Goal: Task Accomplishment & Management: Use online tool/utility

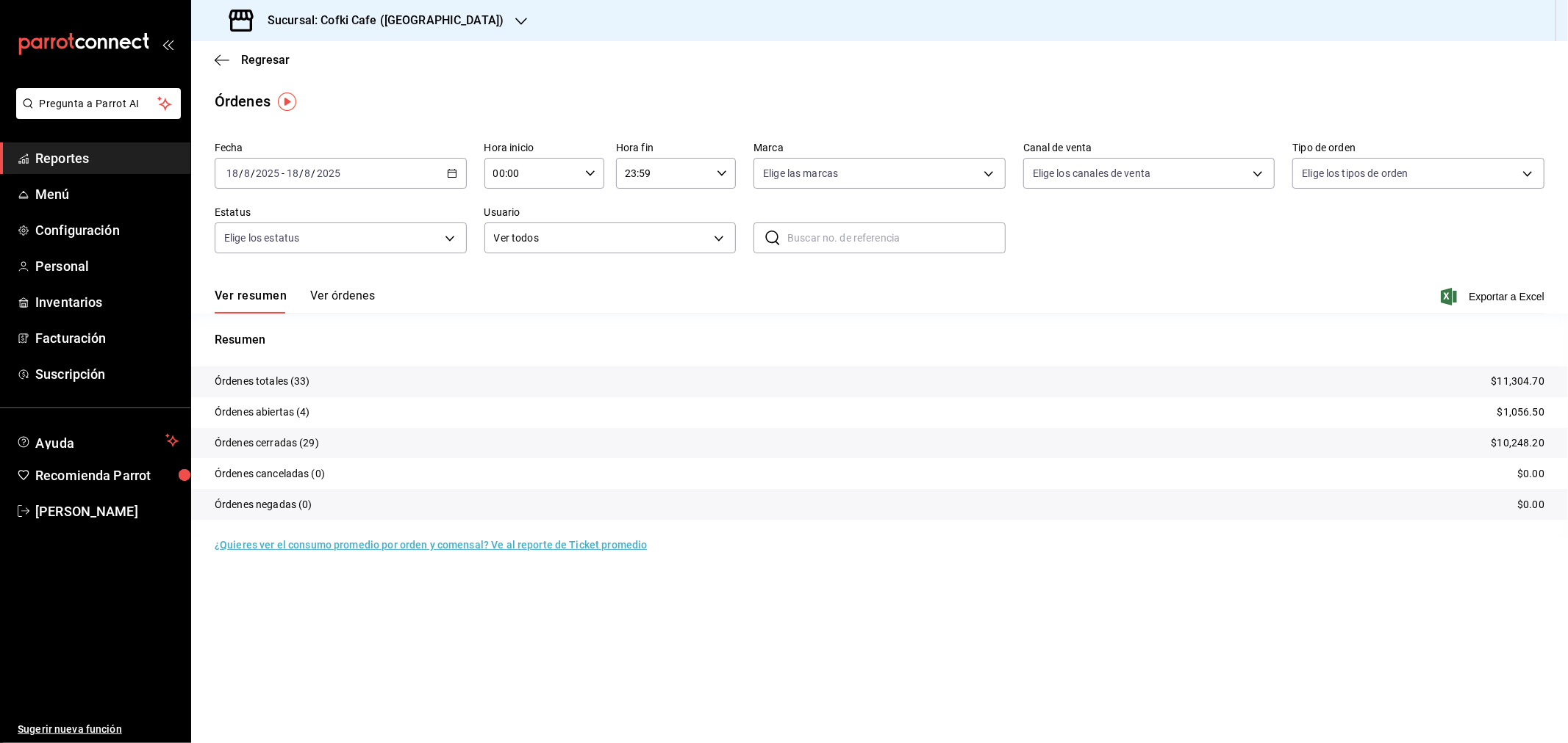
click at [372, 13] on h3 "Sucursal: Cofki Cafe ([GEOGRAPHIC_DATA])" at bounding box center [380, 20] width 248 height 17
click at [344, 66] on div "Cofki Kid-Friendly Café (MTY)" at bounding box center [302, 63] width 197 height 15
click at [357, 298] on button "Ver órdenes" at bounding box center [342, 300] width 65 height 25
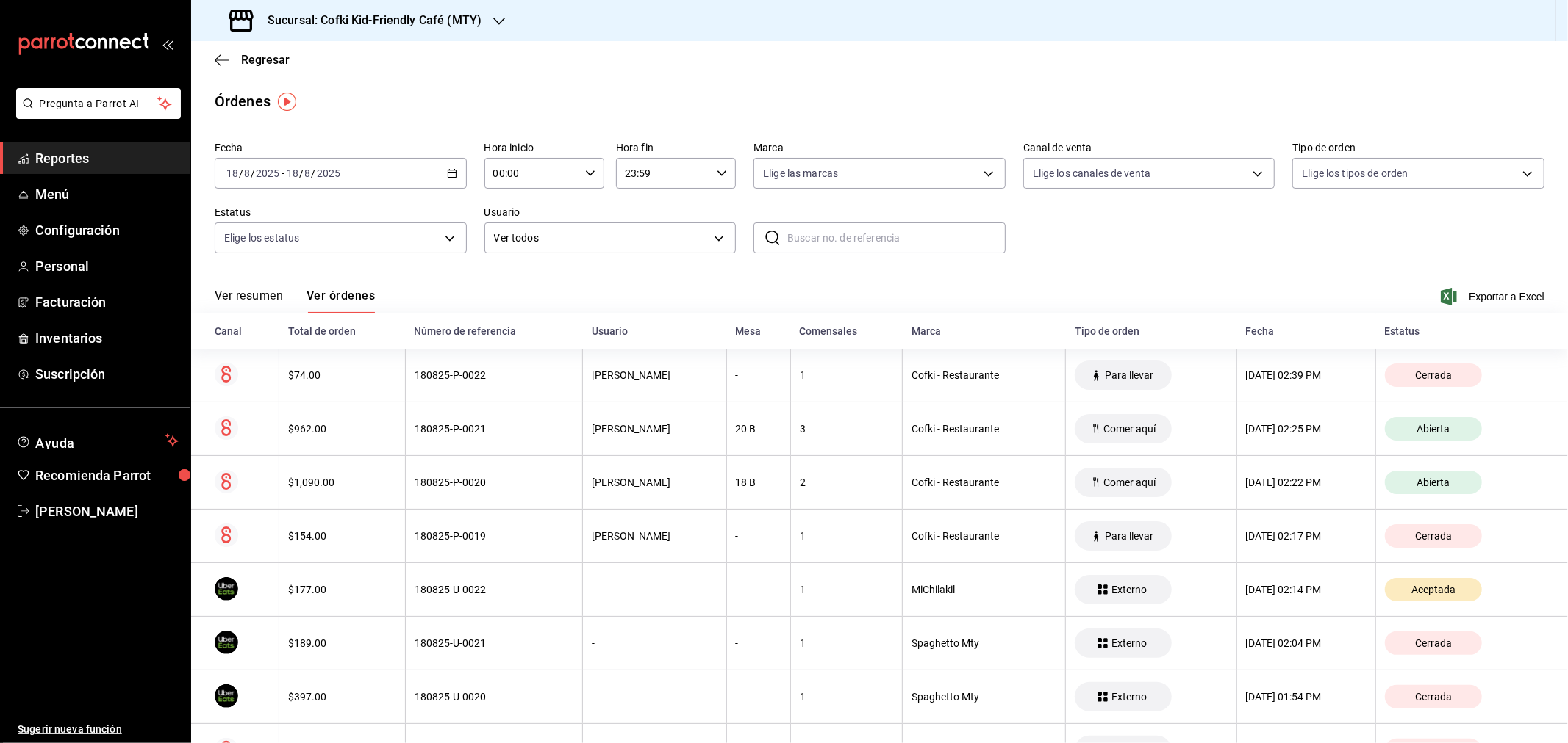
click at [245, 299] on button "Ver resumen" at bounding box center [249, 300] width 68 height 25
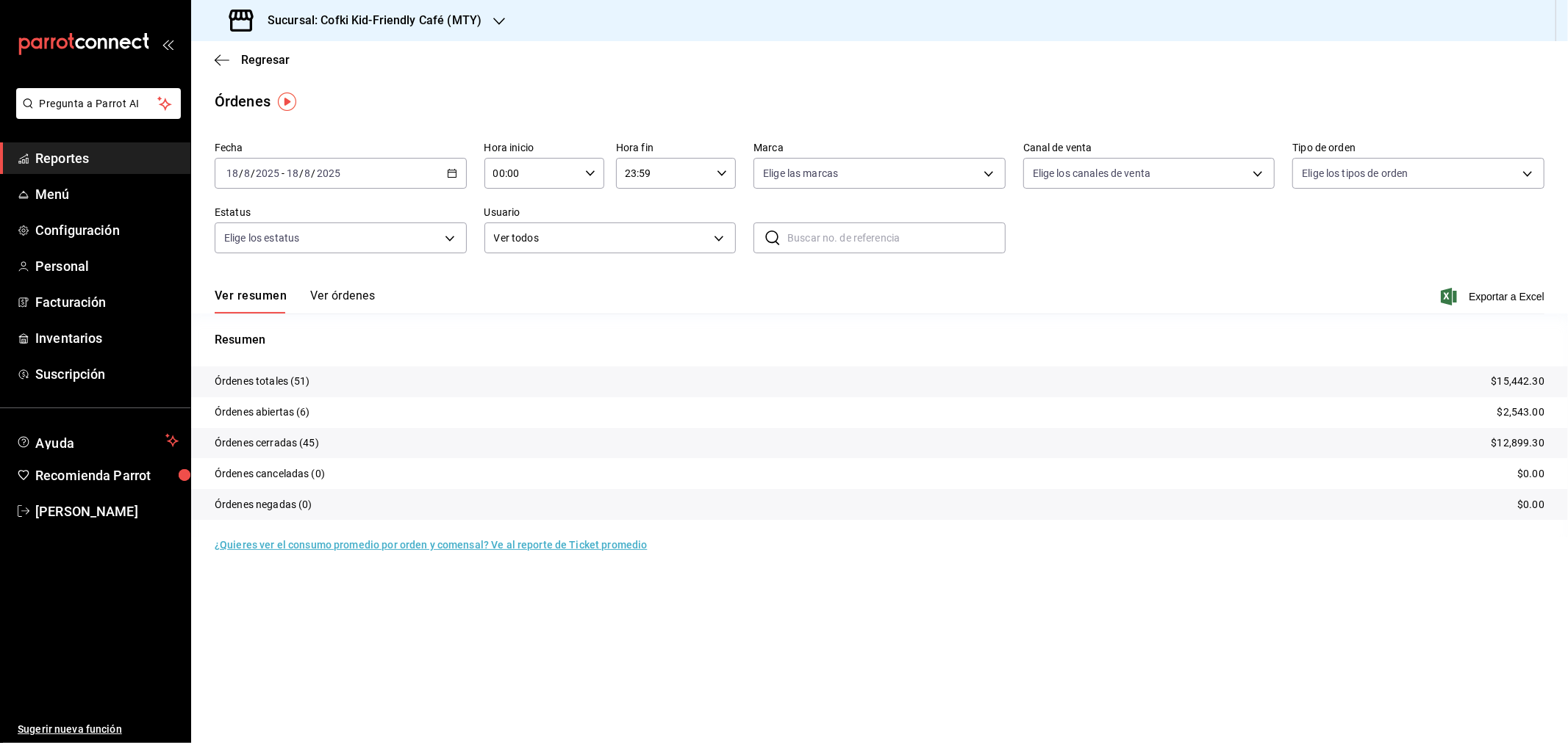
click at [337, 299] on button "Ver órdenes" at bounding box center [342, 300] width 65 height 25
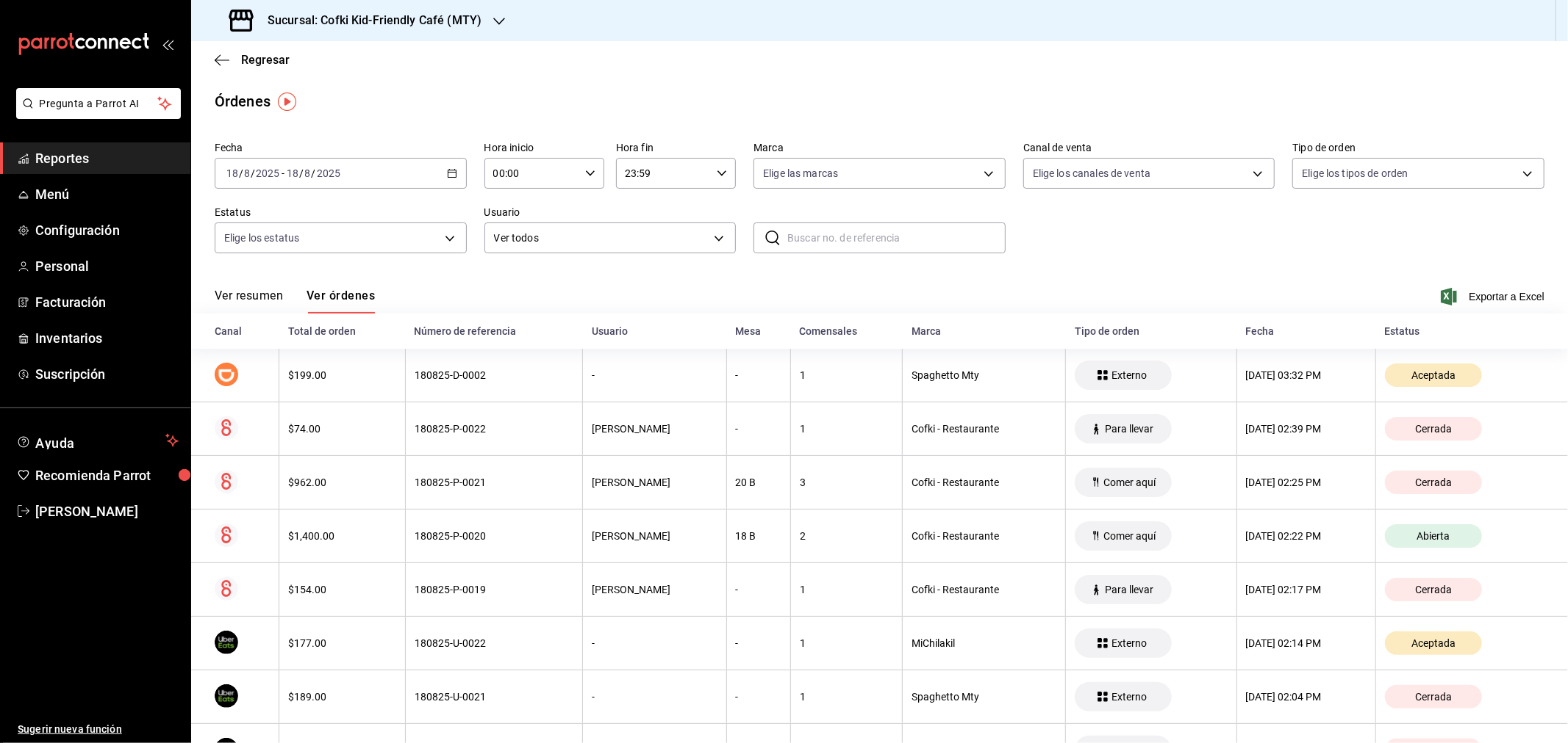
click at [245, 296] on button "Ver resumen" at bounding box center [249, 300] width 68 height 25
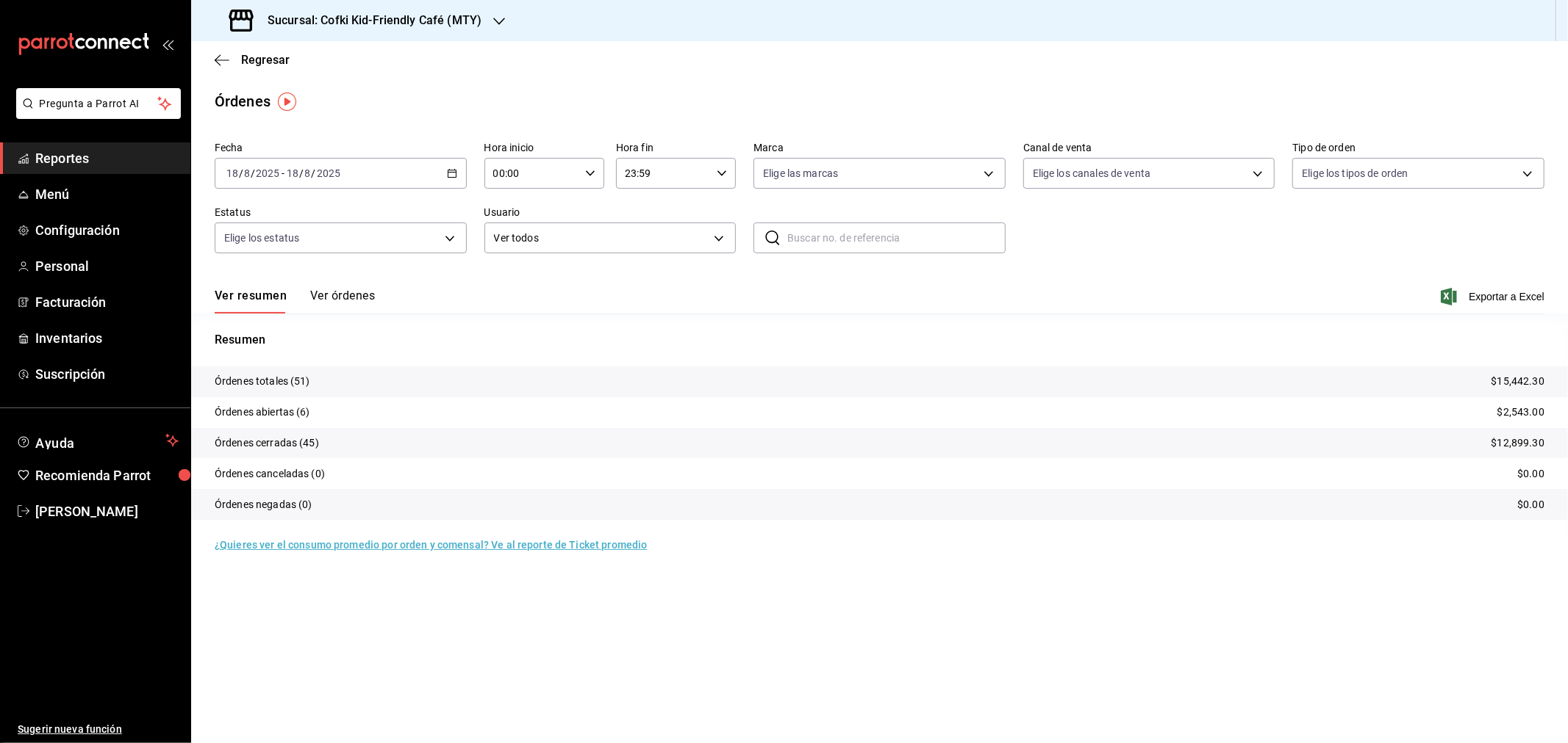
click at [483, 18] on div "Sucursal: Cofki Kid-Friendly Café (MTY)" at bounding box center [357, 20] width 308 height 41
click at [371, 86] on div "Cofki Cafe ([GEOGRAPHIC_DATA])" at bounding box center [302, 97] width 220 height 33
click at [349, 298] on button "Ver órdenes" at bounding box center [342, 300] width 65 height 25
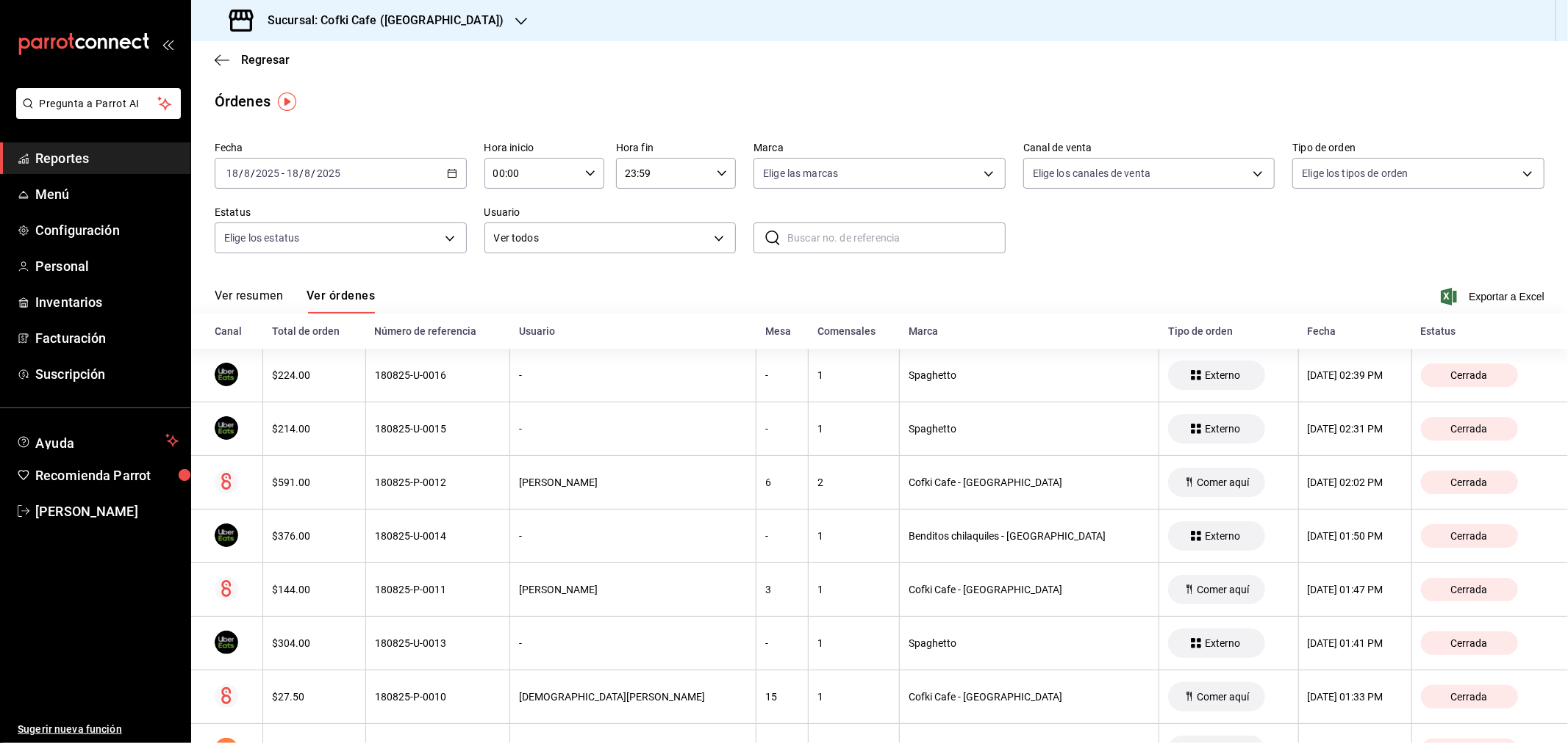
click at [273, 299] on button "Ver resumen" at bounding box center [249, 300] width 68 height 25
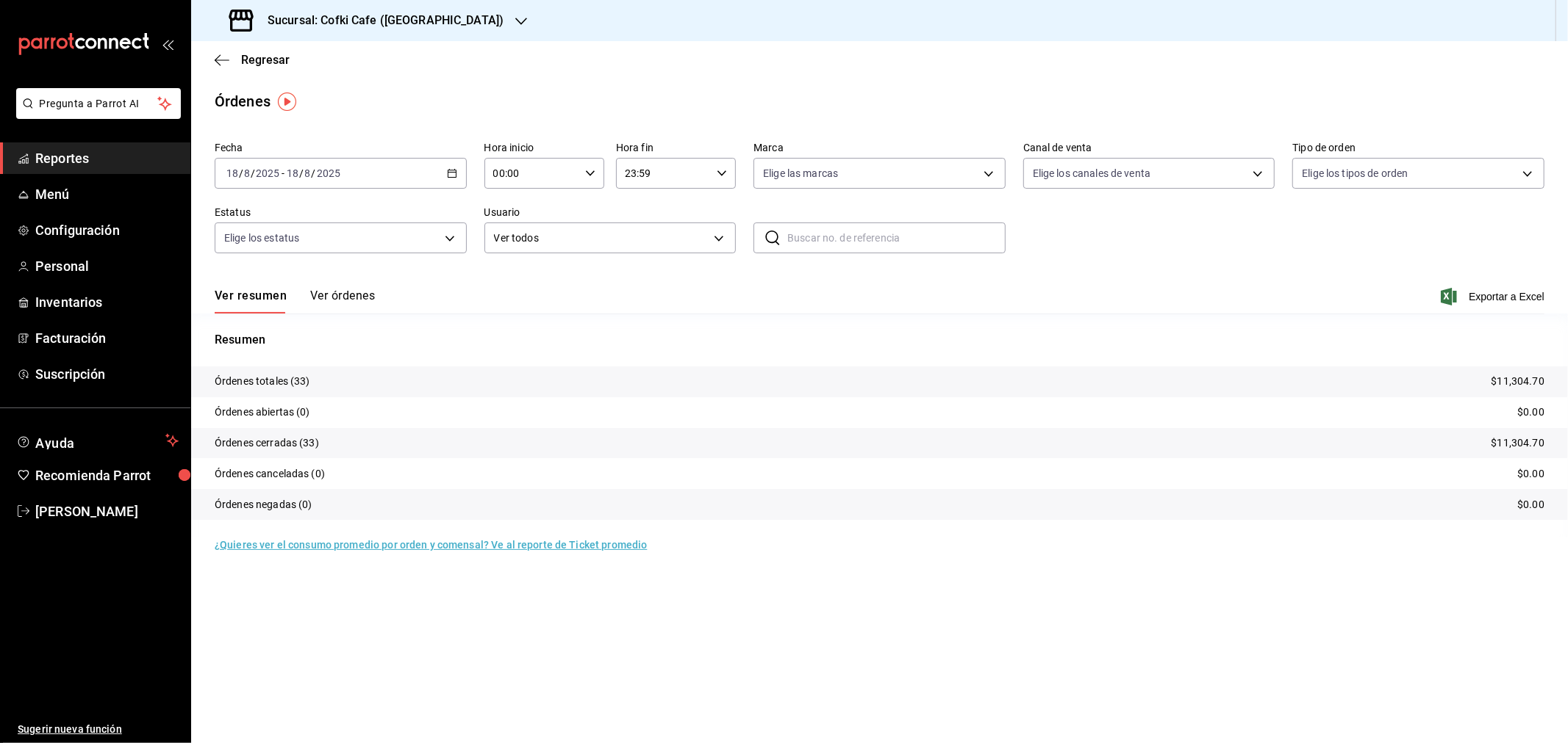
click at [380, 23] on h3 "Sucursal: Cofki Cafe ([GEOGRAPHIC_DATA])" at bounding box center [380, 20] width 248 height 17
click at [306, 60] on span "Cofki Kid-Friendly Café (MTY)" at bounding box center [271, 63] width 136 height 15
drag, startPoint x: 390, startPoint y: 310, endPoint x: 365, endPoint y: 300, distance: 26.9
click at [388, 310] on div "Ver resumen Ver órdenes Exportar a Excel" at bounding box center [879, 292] width 1329 height 43
click at [353, 300] on button "Ver órdenes" at bounding box center [342, 300] width 65 height 25
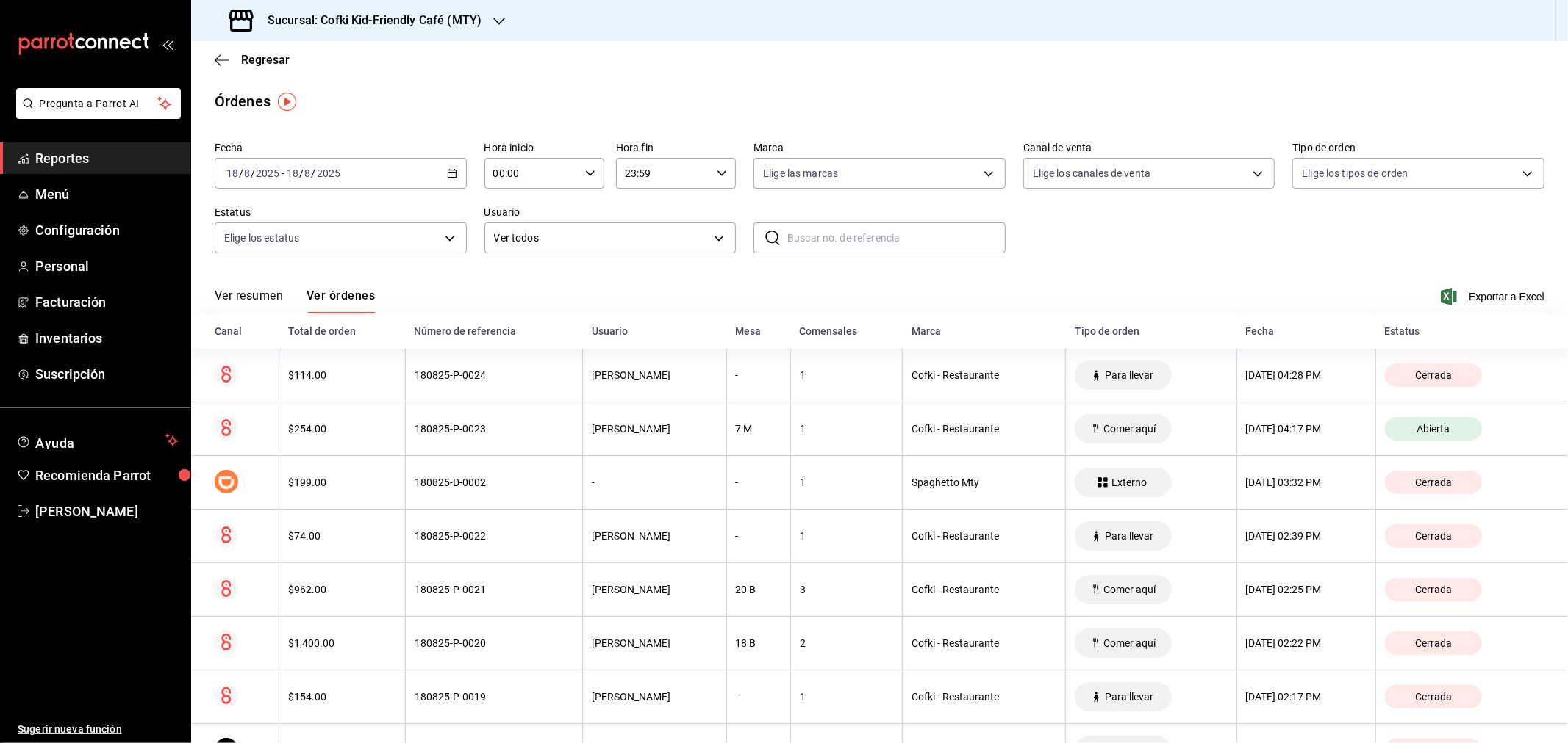
click at [256, 304] on button "Ver resumen" at bounding box center [249, 300] width 68 height 25
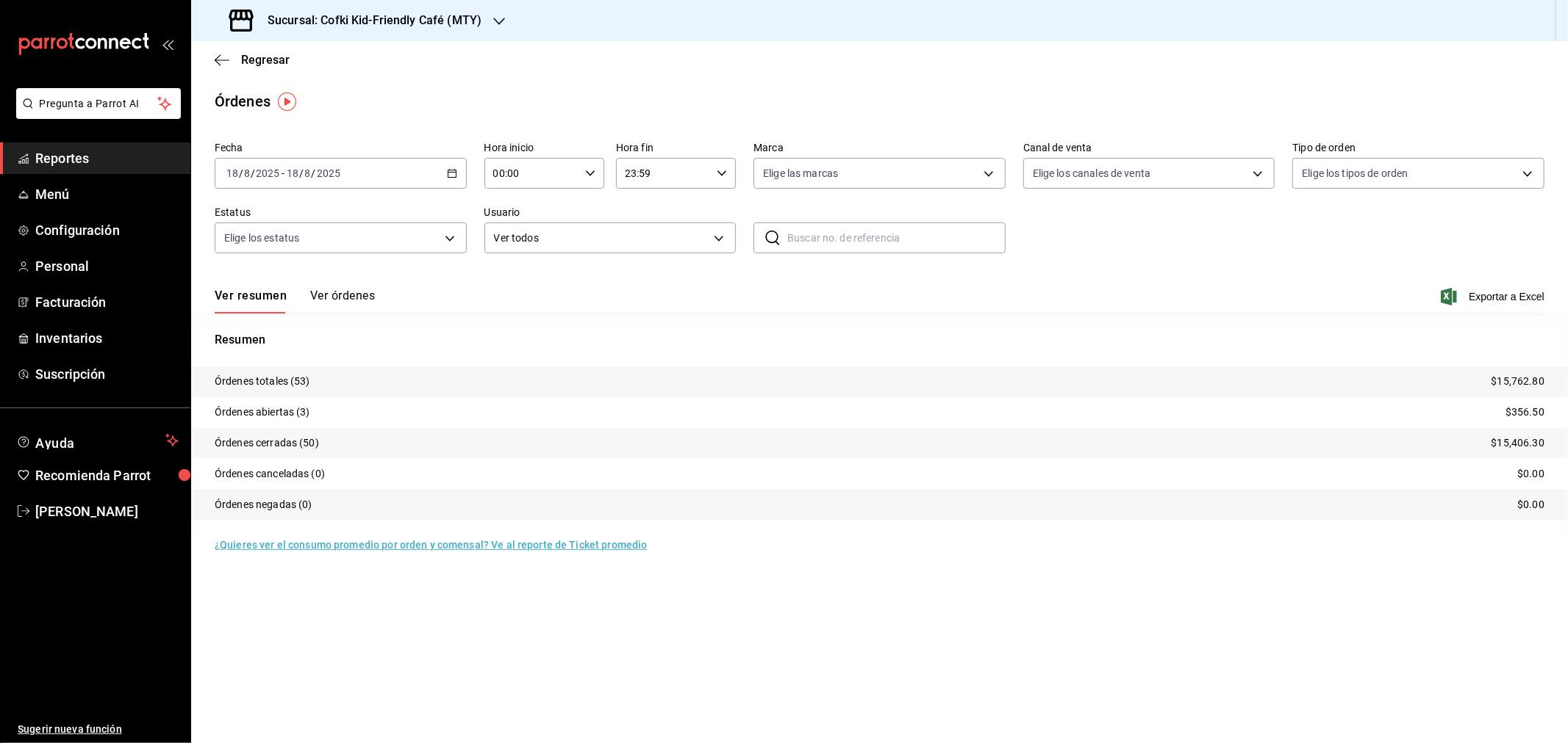
click at [357, 303] on button "Ver órdenes" at bounding box center [342, 300] width 65 height 25
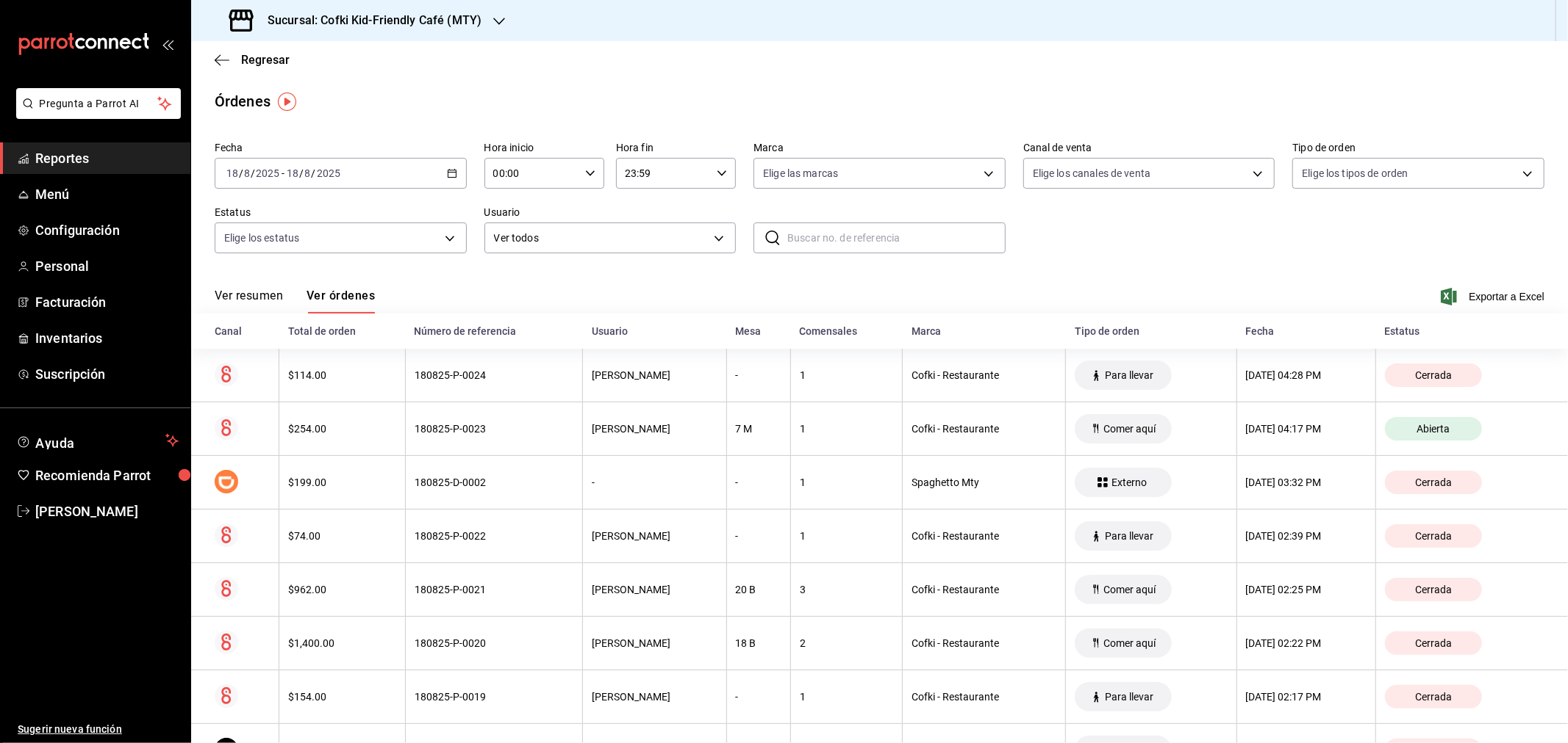
click at [274, 291] on button "Ver resumen" at bounding box center [249, 300] width 68 height 25
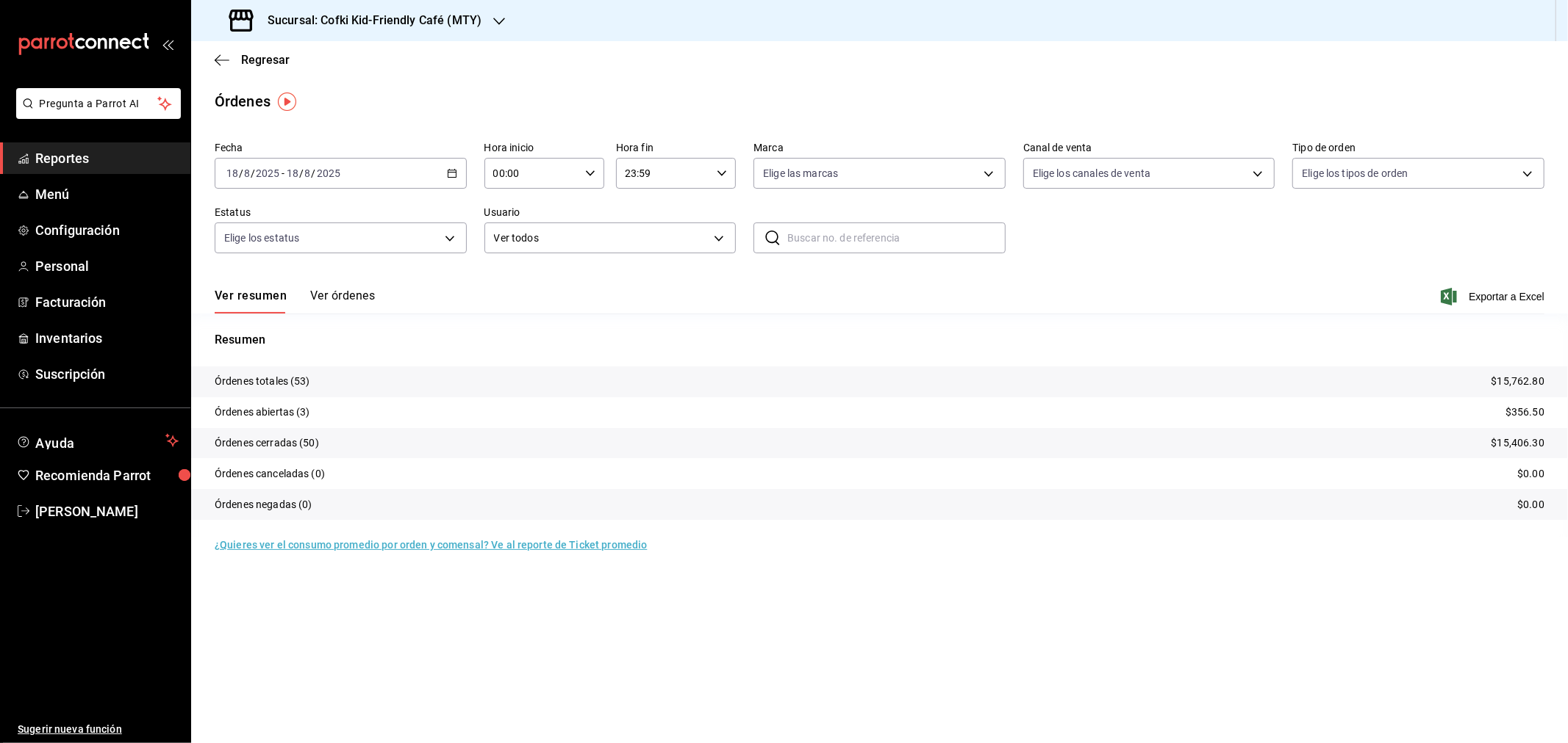
click at [477, 24] on h3 "Sucursal: Cofki Kid-Friendly Café (MTY)" at bounding box center [369, 20] width 226 height 17
click at [363, 89] on div "Cofki Cafe ([GEOGRAPHIC_DATA])" at bounding box center [302, 97] width 197 height 15
